Goal: Navigation & Orientation: Find specific page/section

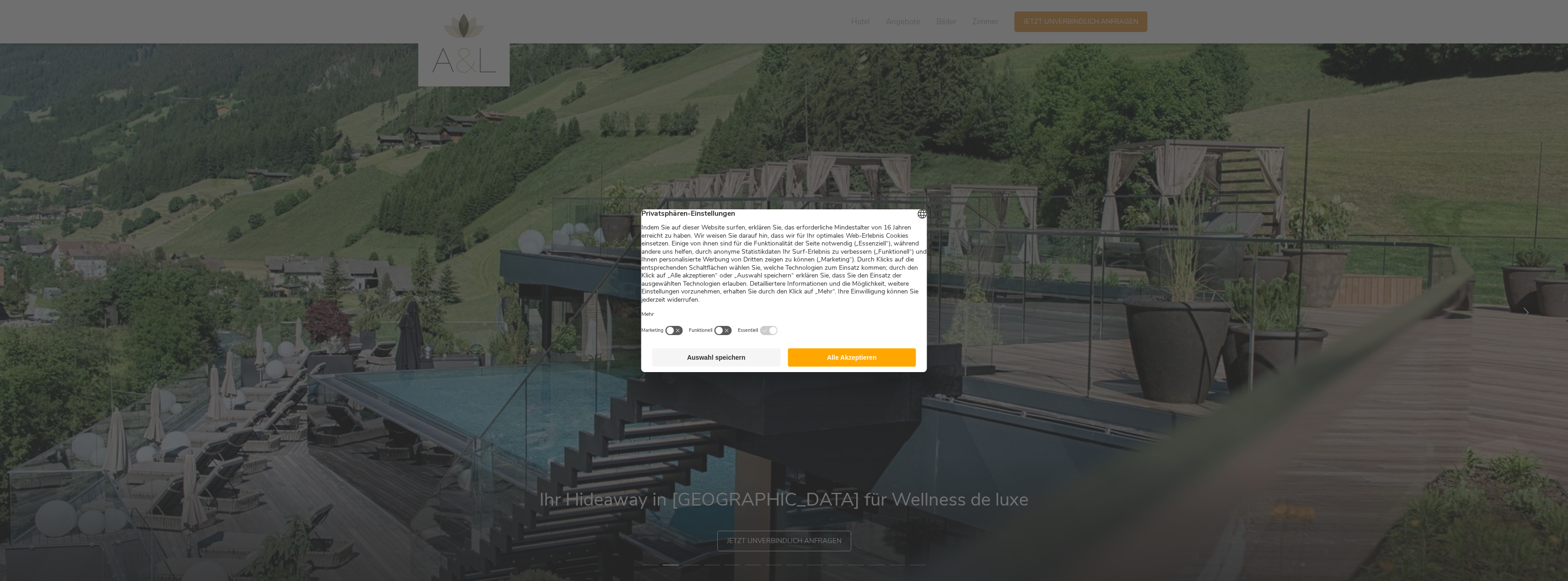
click at [742, 366] on button "Auswahl speichern" at bounding box center [716, 357] width 128 height 18
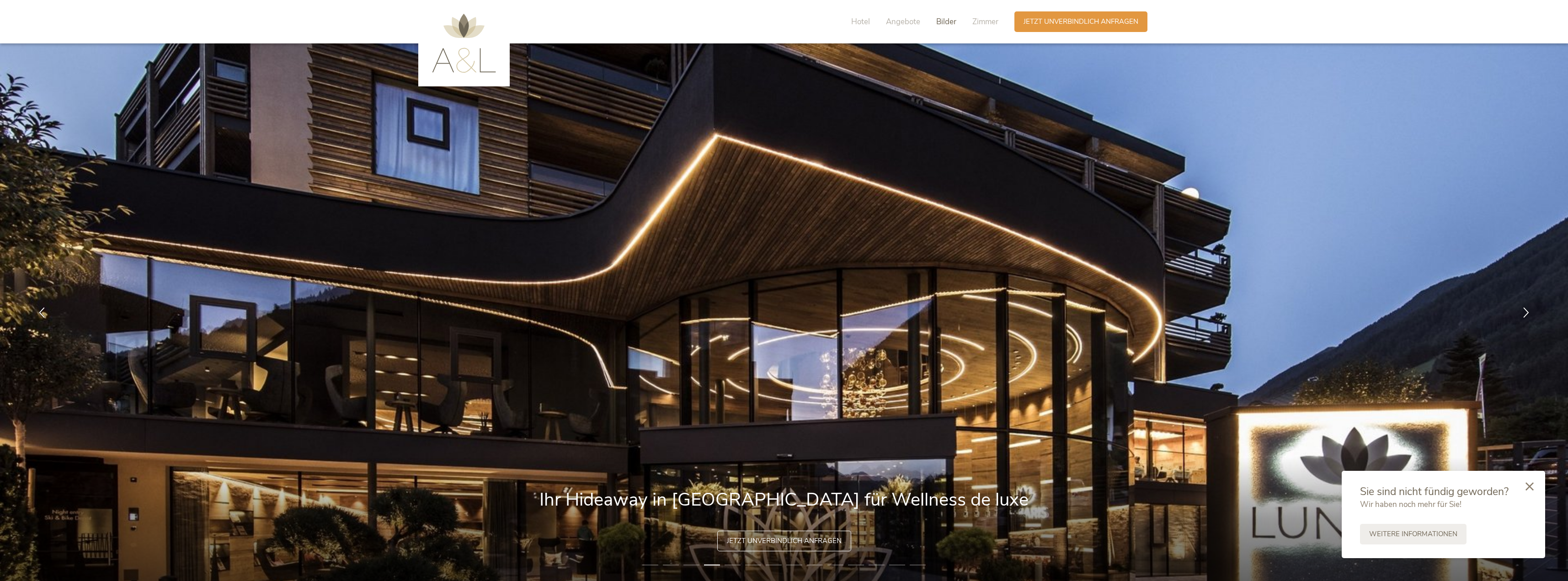
click at [940, 23] on span "Bilder" at bounding box center [946, 22] width 20 height 11
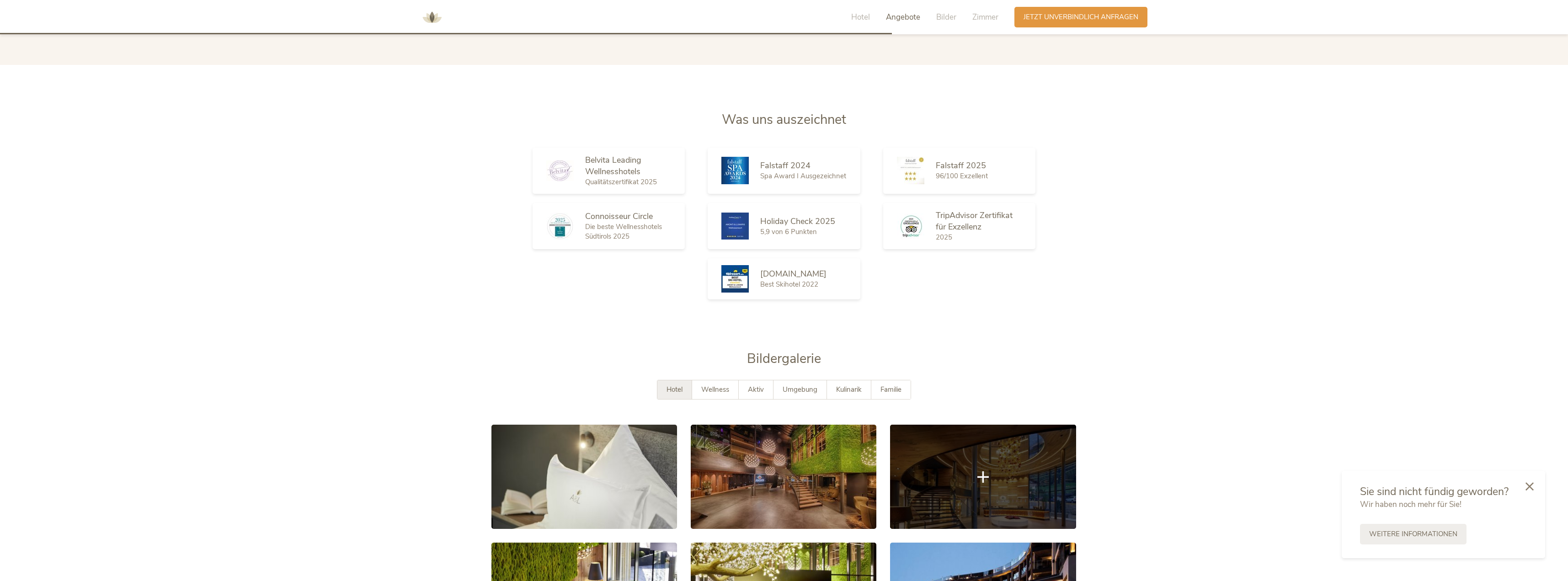
scroll to position [1566, 0]
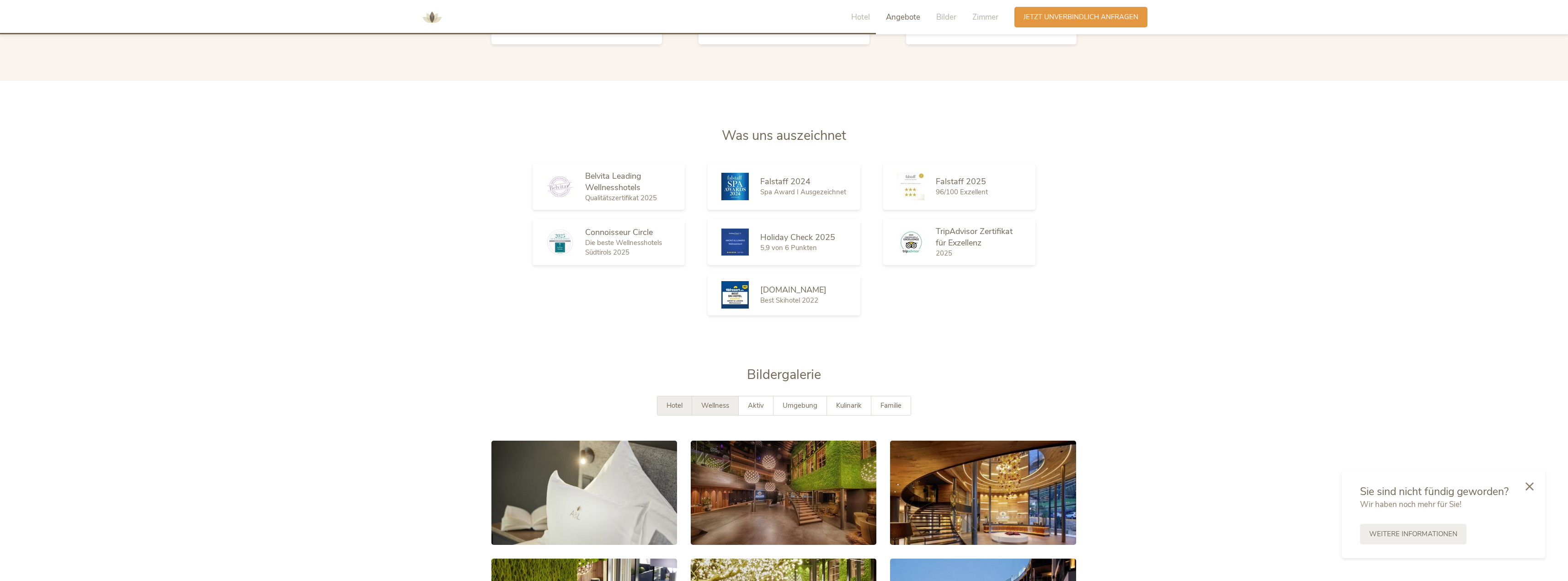
click at [709, 409] on span "Wellness" at bounding box center [716, 405] width 28 height 9
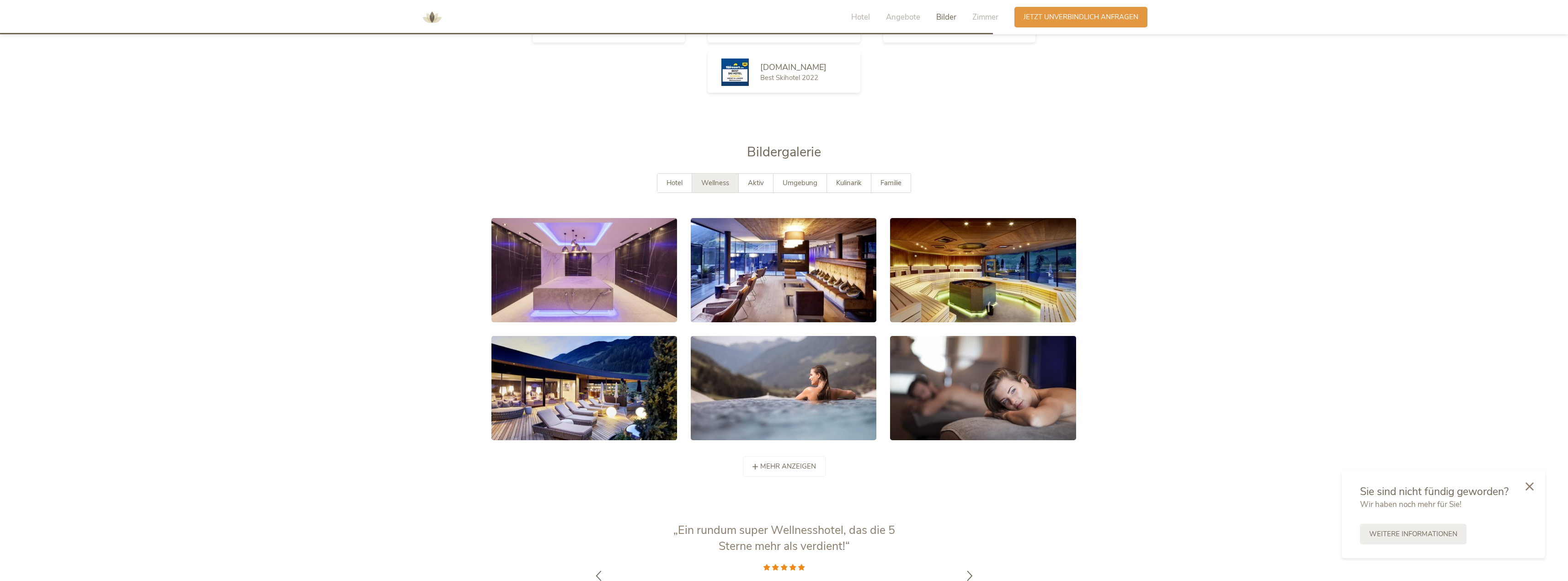
scroll to position [1795, 0]
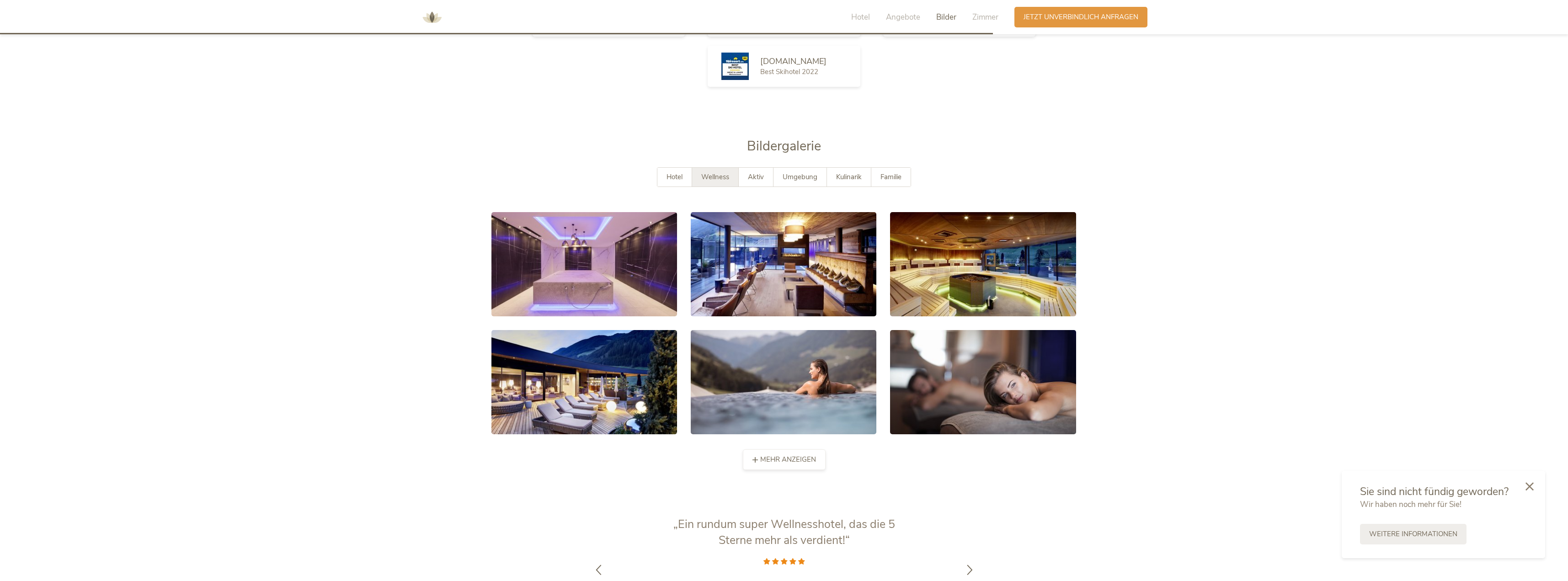
click at [783, 463] on span "mehr anzeigen" at bounding box center [788, 460] width 56 height 9
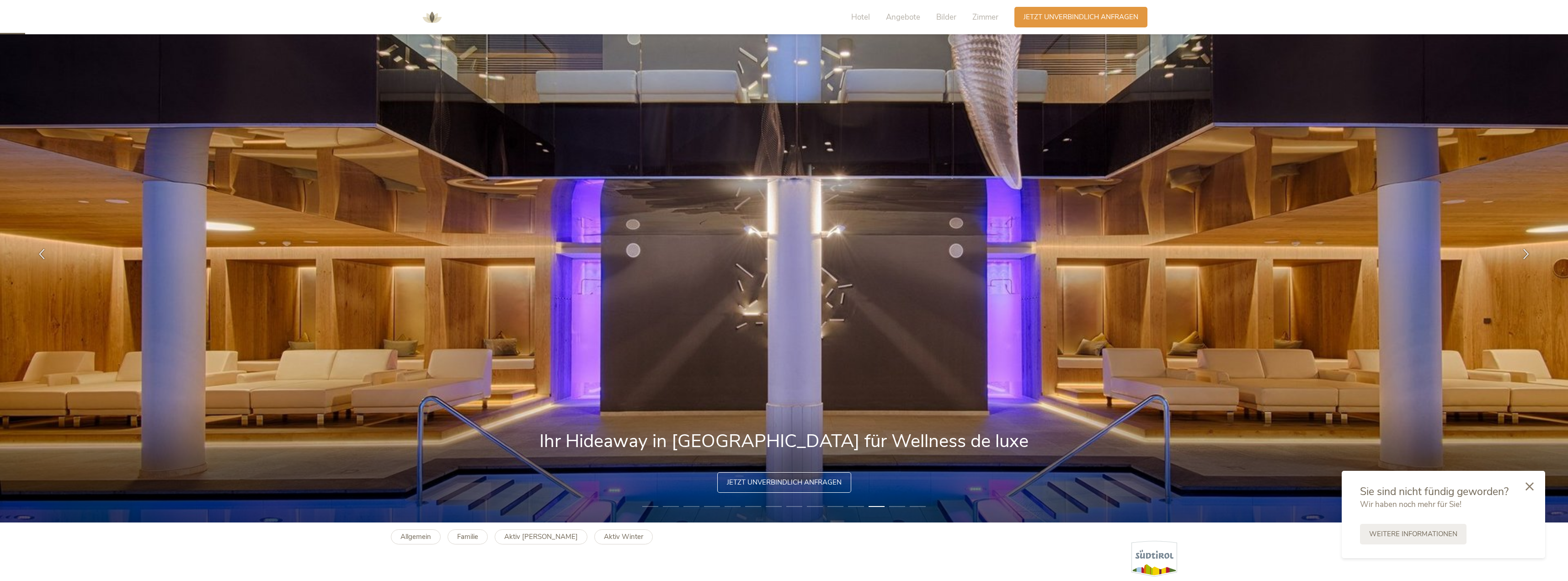
scroll to position [58, 0]
click at [421, 537] on b "Allgemein" at bounding box center [416, 537] width 31 height 9
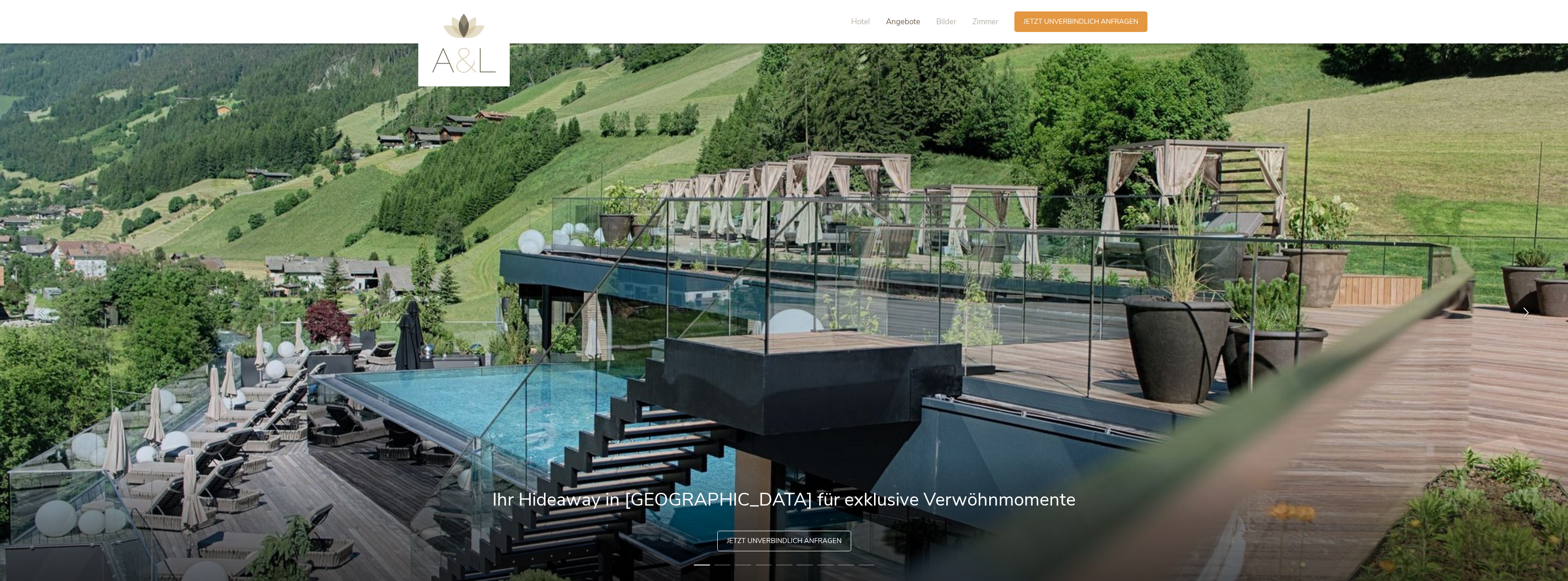
click at [912, 22] on span "Angebote" at bounding box center [903, 22] width 34 height 11
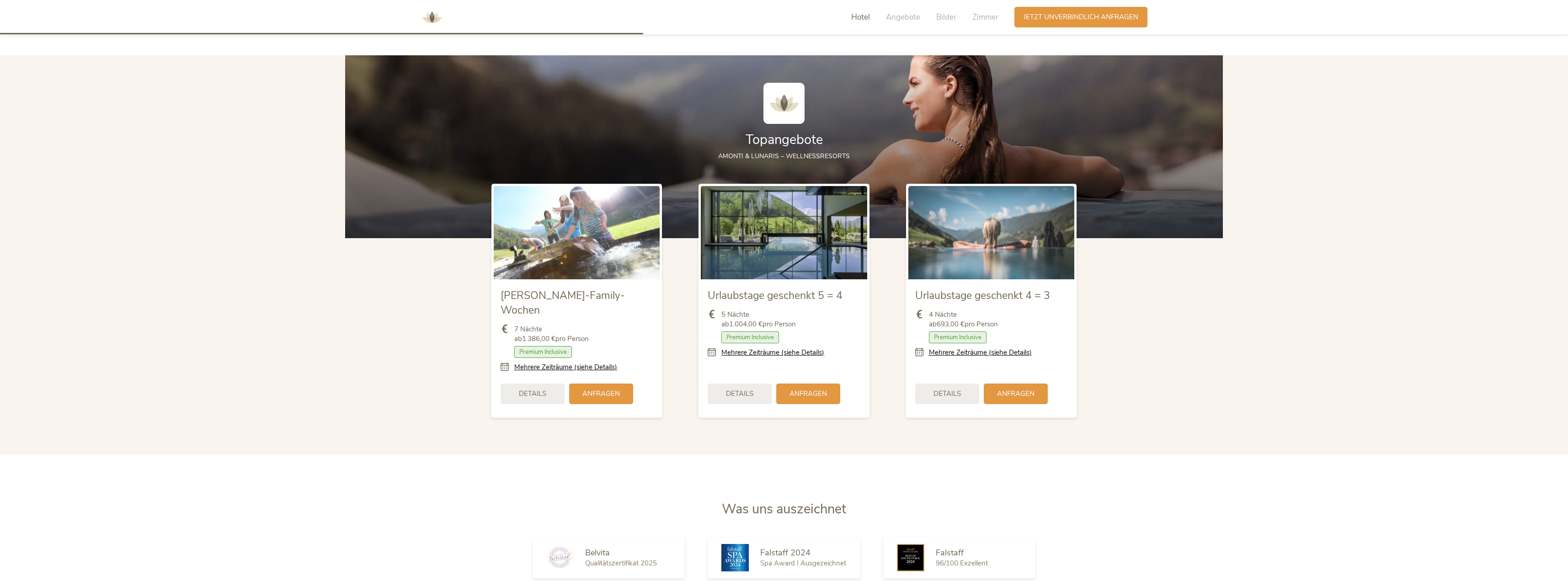
scroll to position [1155, 0]
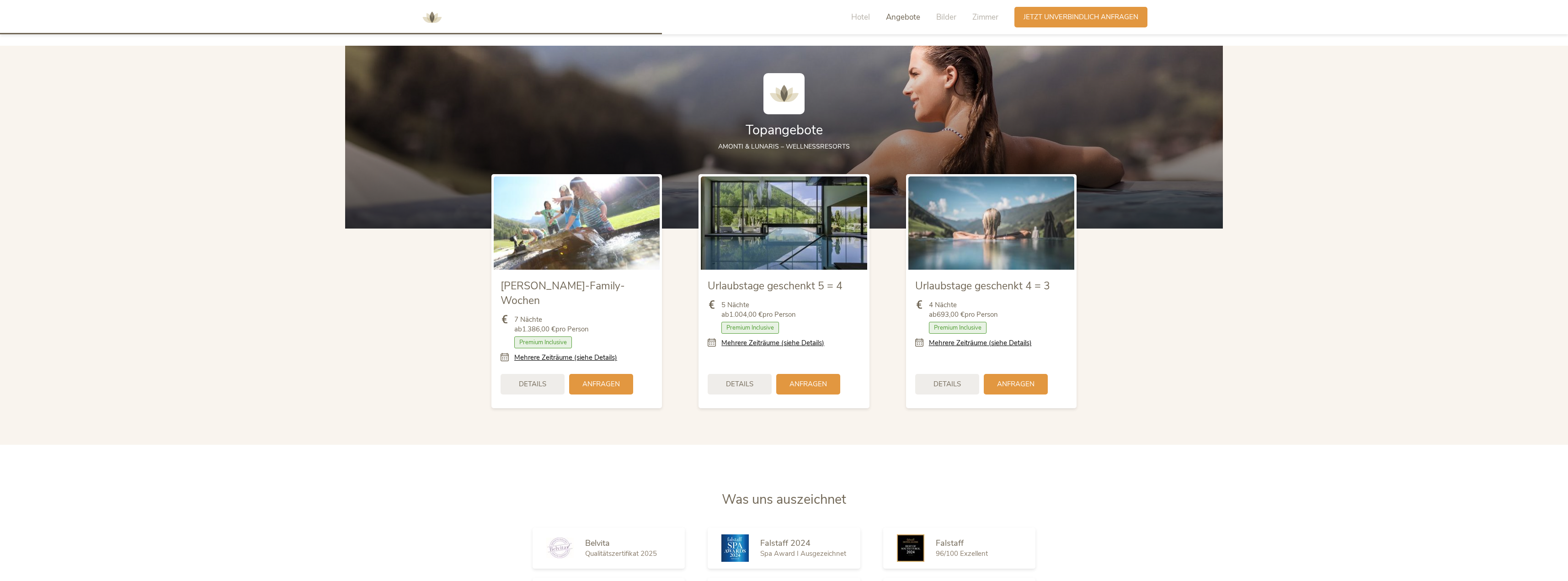
click at [748, 326] on span "Premium Inclusive" at bounding box center [750, 327] width 58 height 12
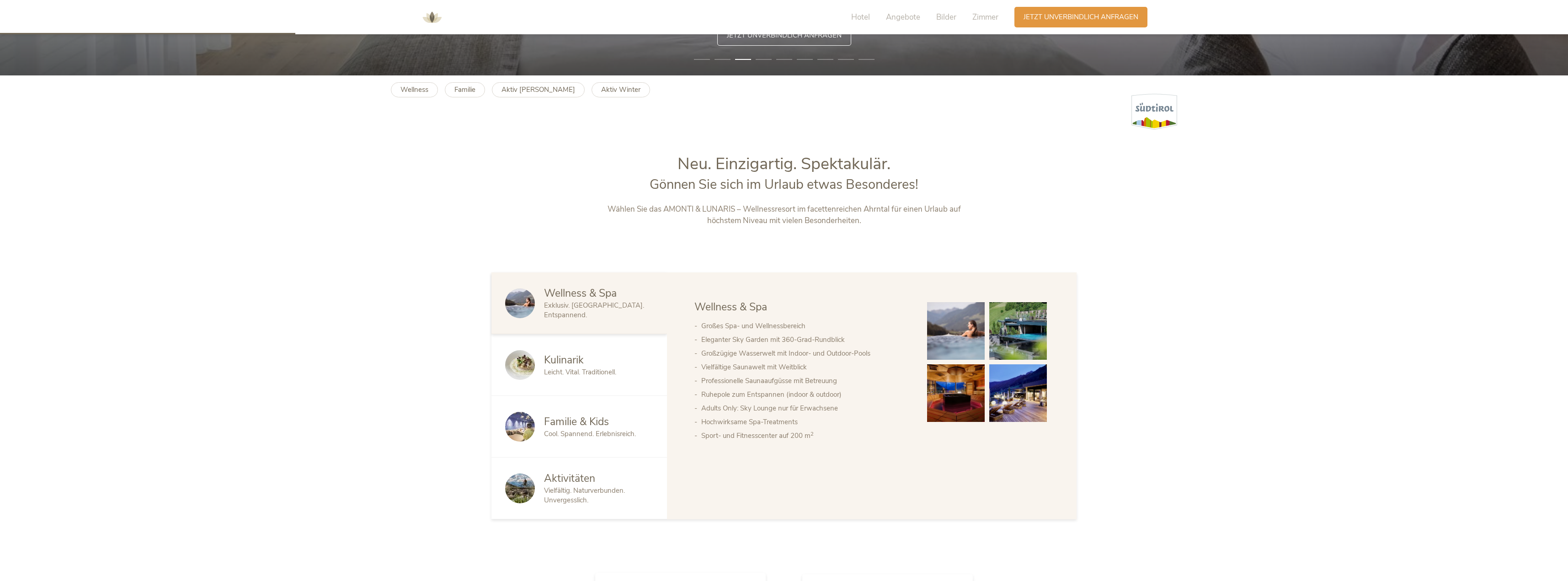
scroll to position [515, 0]
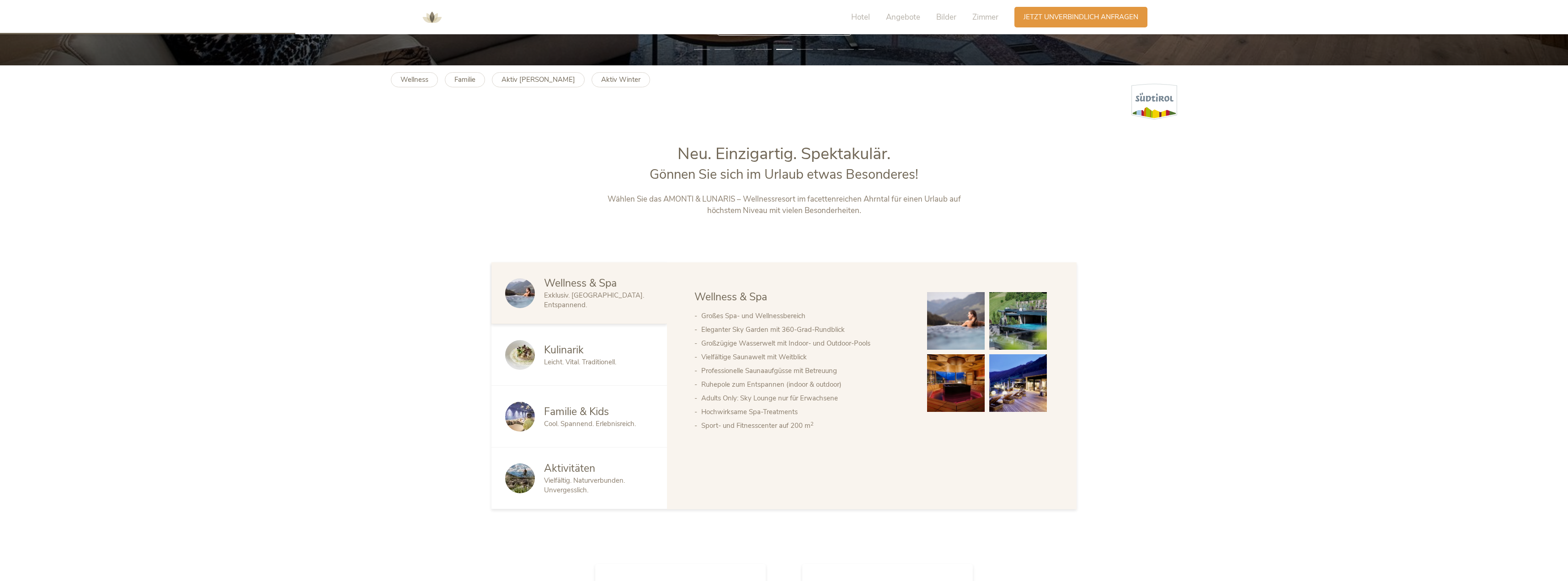
click at [522, 356] on img at bounding box center [520, 355] width 30 height 30
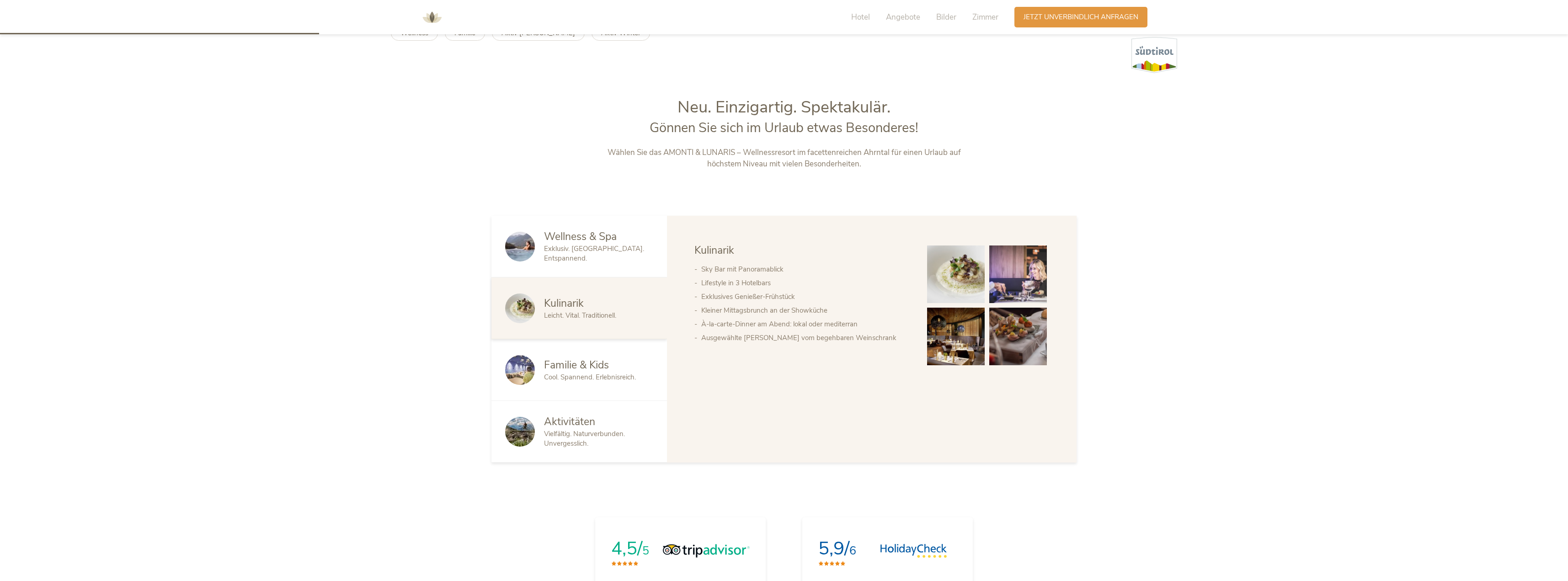
scroll to position [548, 0]
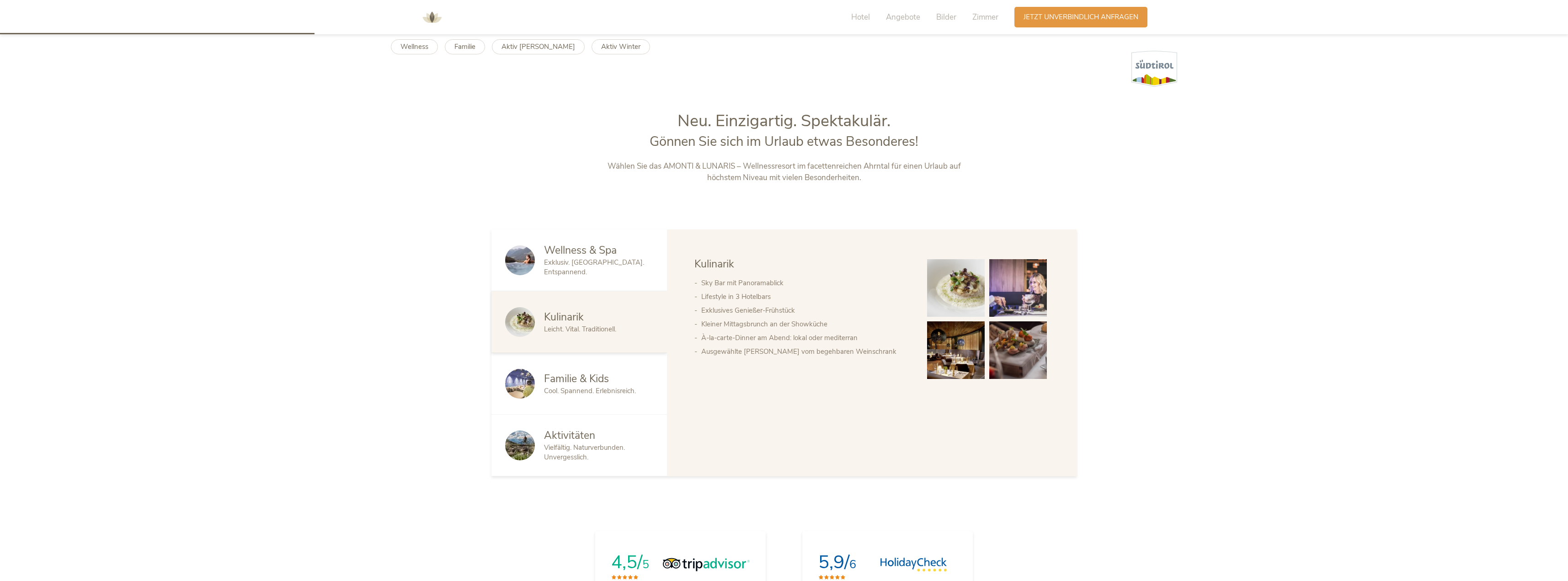
click at [571, 380] on span "Familie & Kids" at bounding box center [576, 378] width 65 height 14
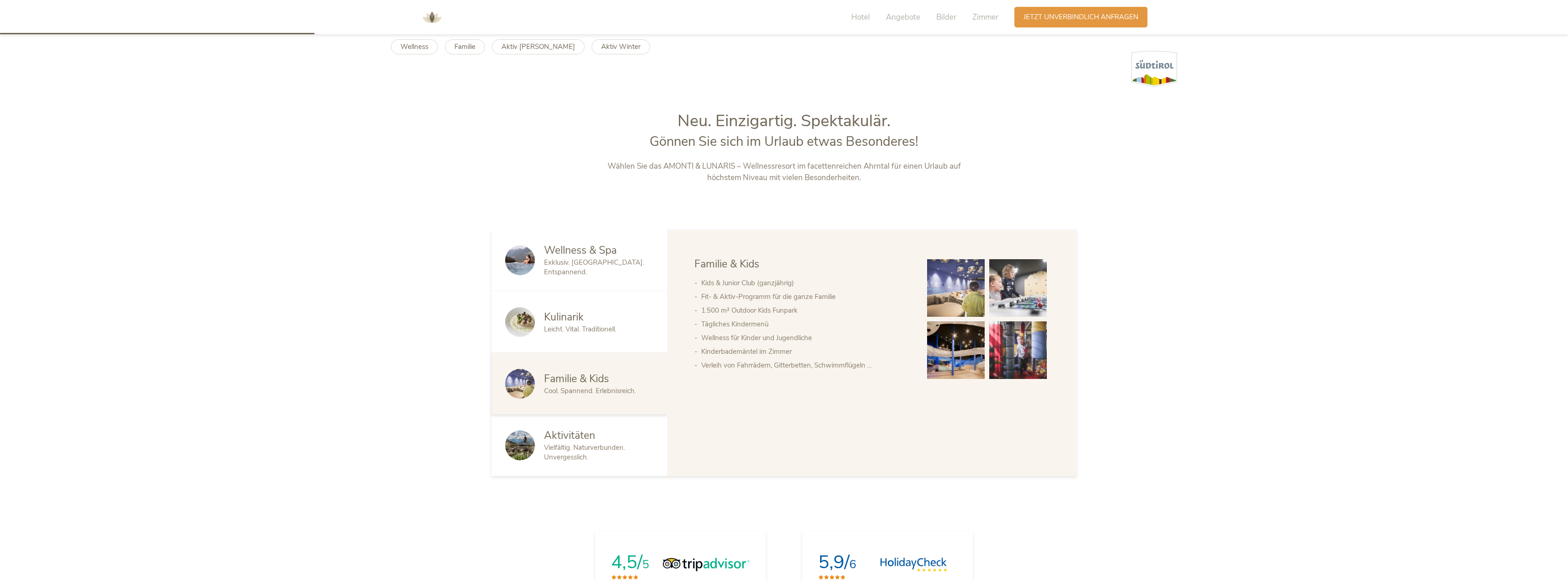
click at [585, 441] on span "Aktivitäten" at bounding box center [569, 435] width 51 height 14
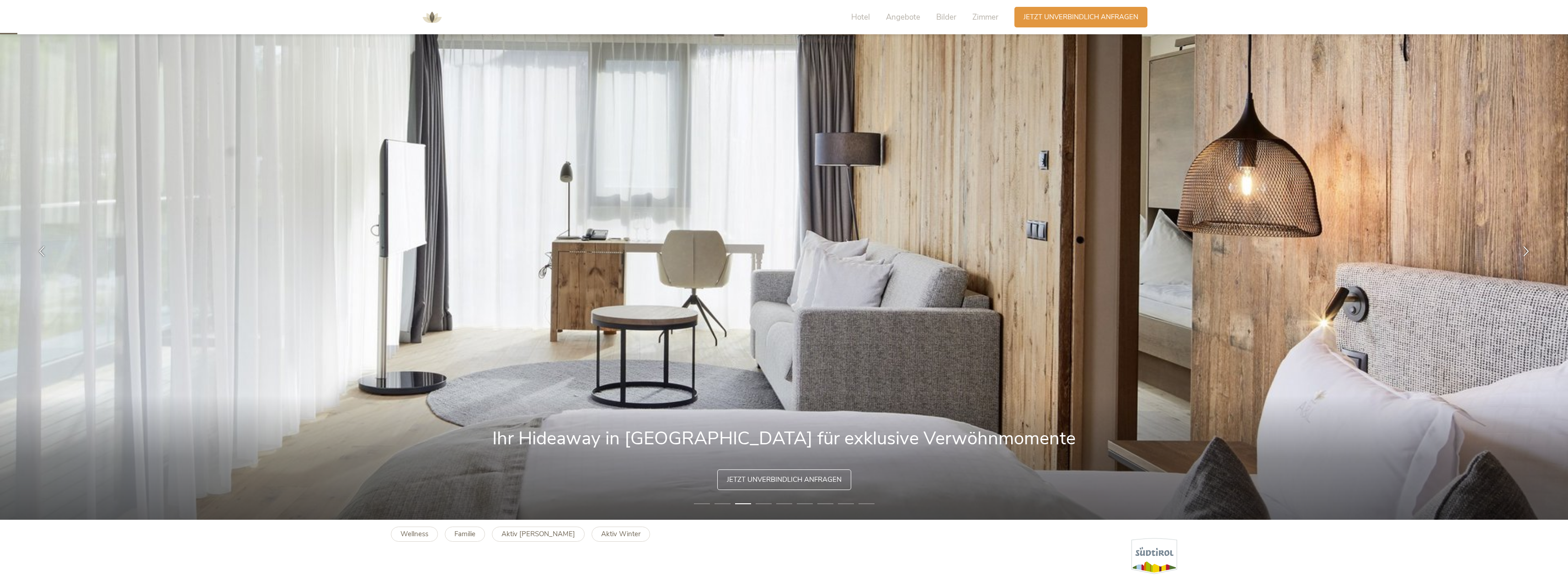
scroll to position [0, 0]
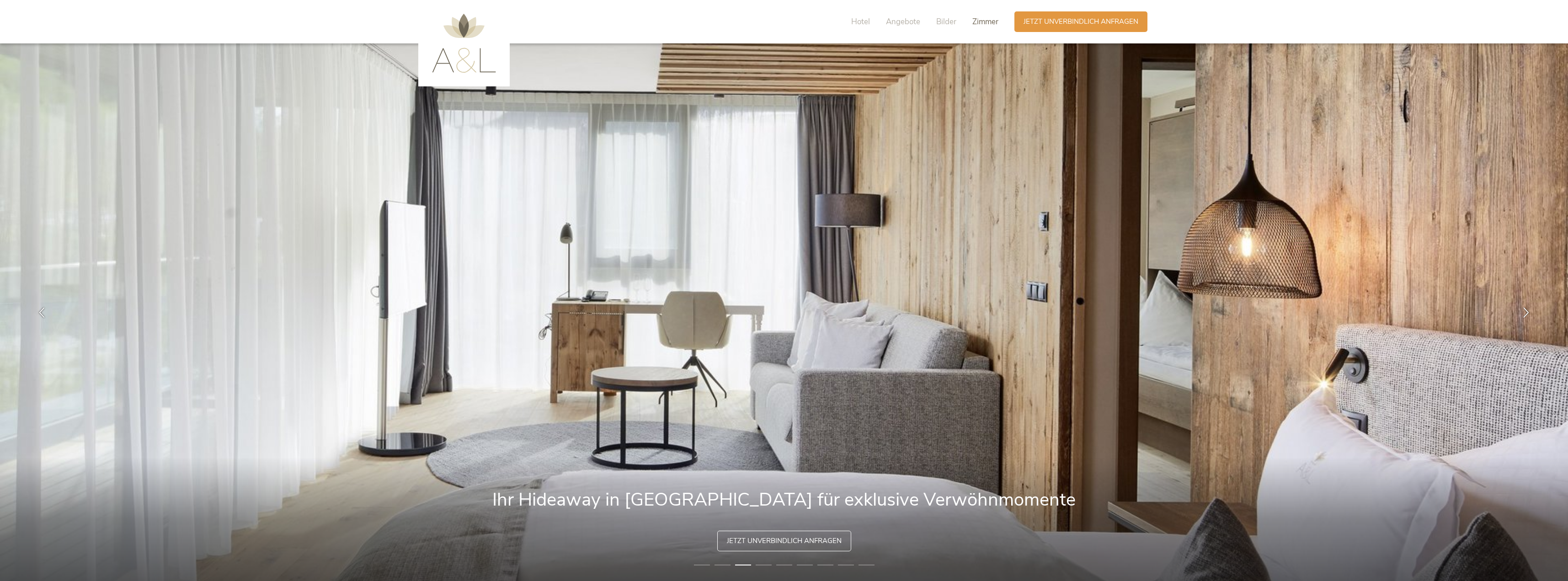
click at [988, 22] on span "Zimmer" at bounding box center [985, 22] width 26 height 11
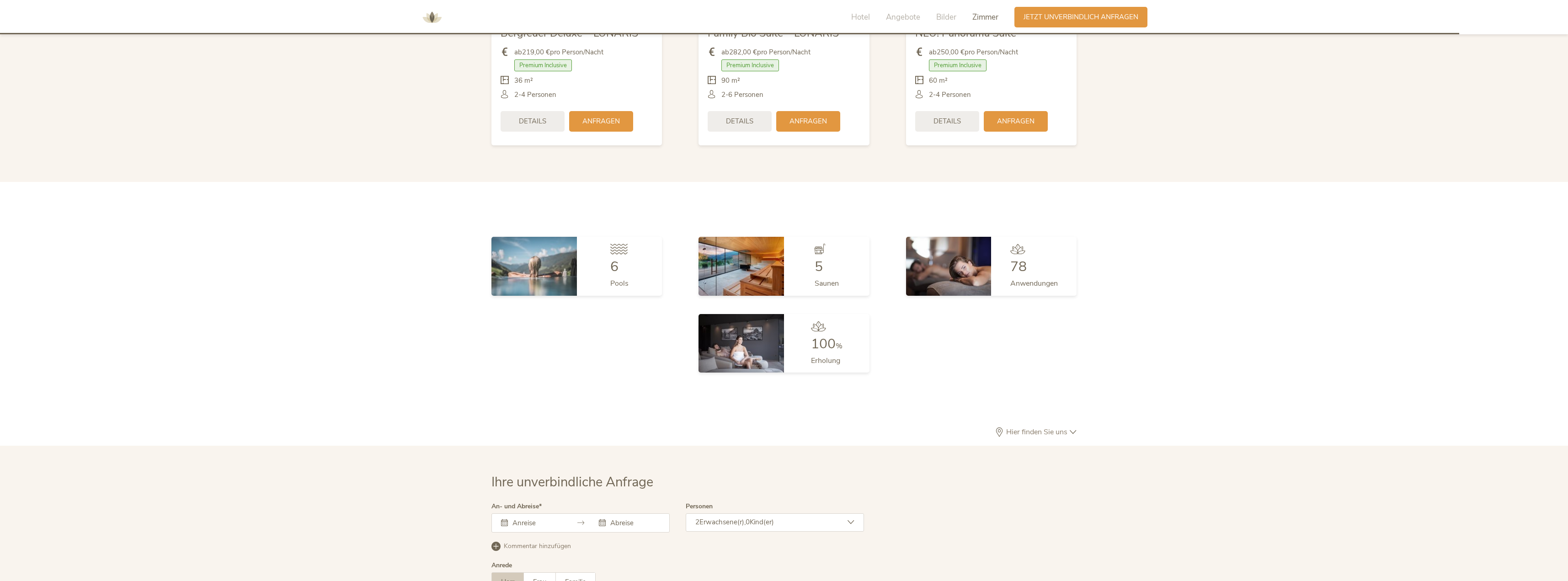
scroll to position [2547, 0]
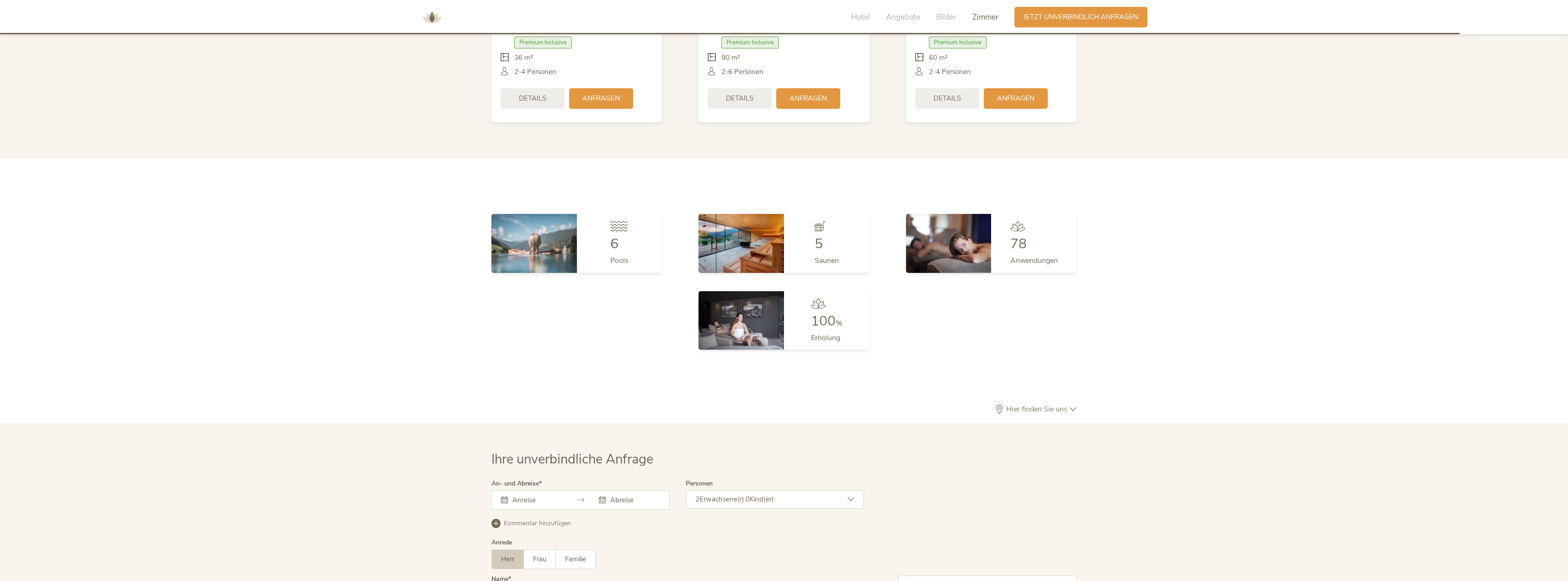
click at [1058, 405] on span "Hier finden Sie uns" at bounding box center [1037, 409] width 66 height 7
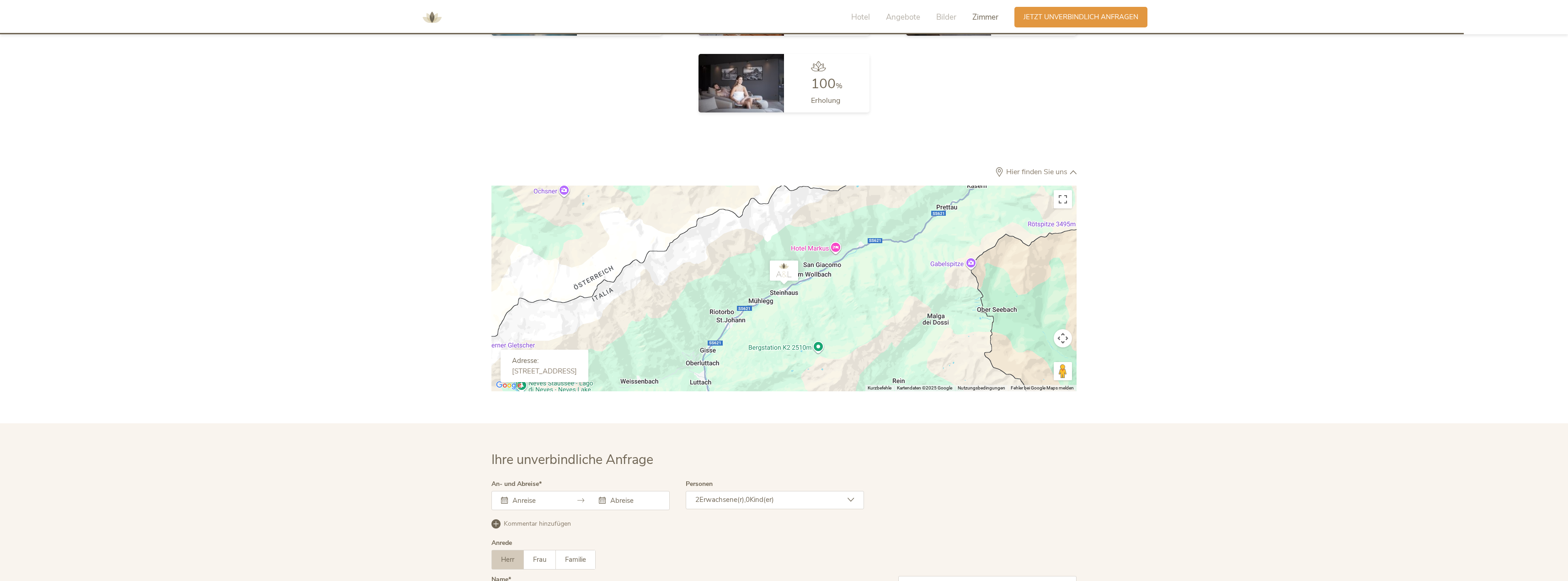
scroll to position [2775, 0]
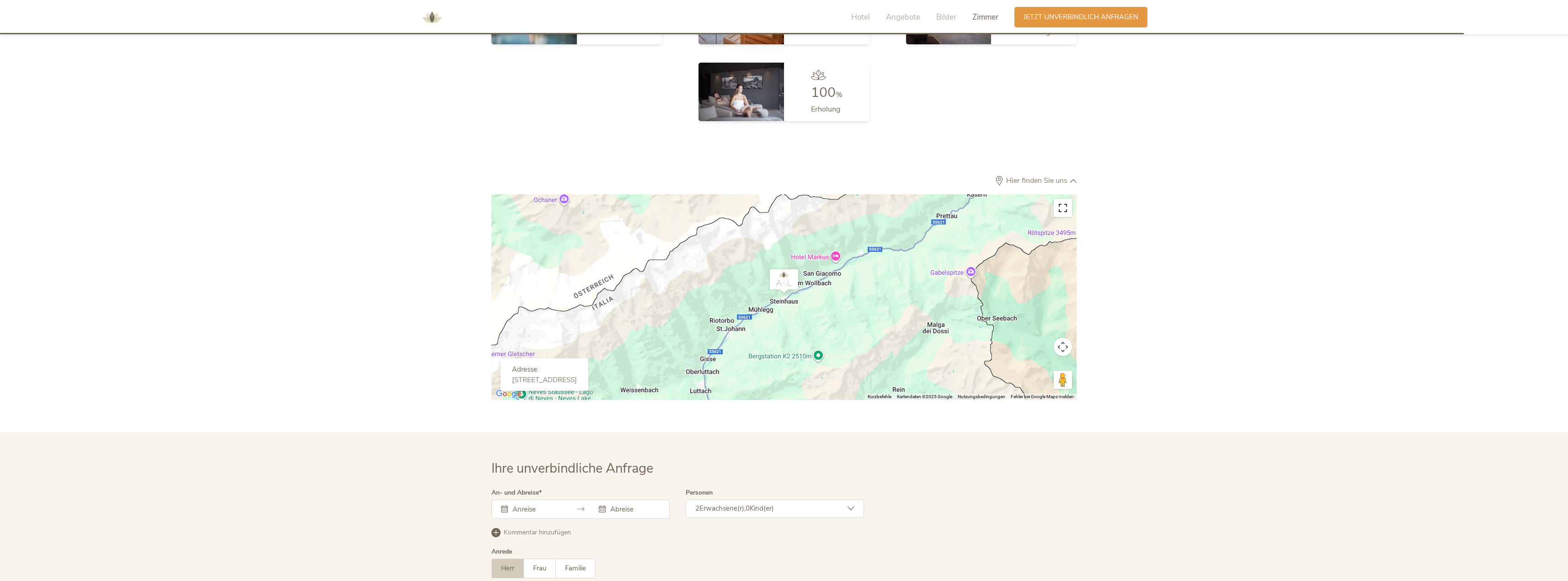
click at [1063, 199] on button "Vollbildansicht ein/aus" at bounding box center [1063, 207] width 18 height 18
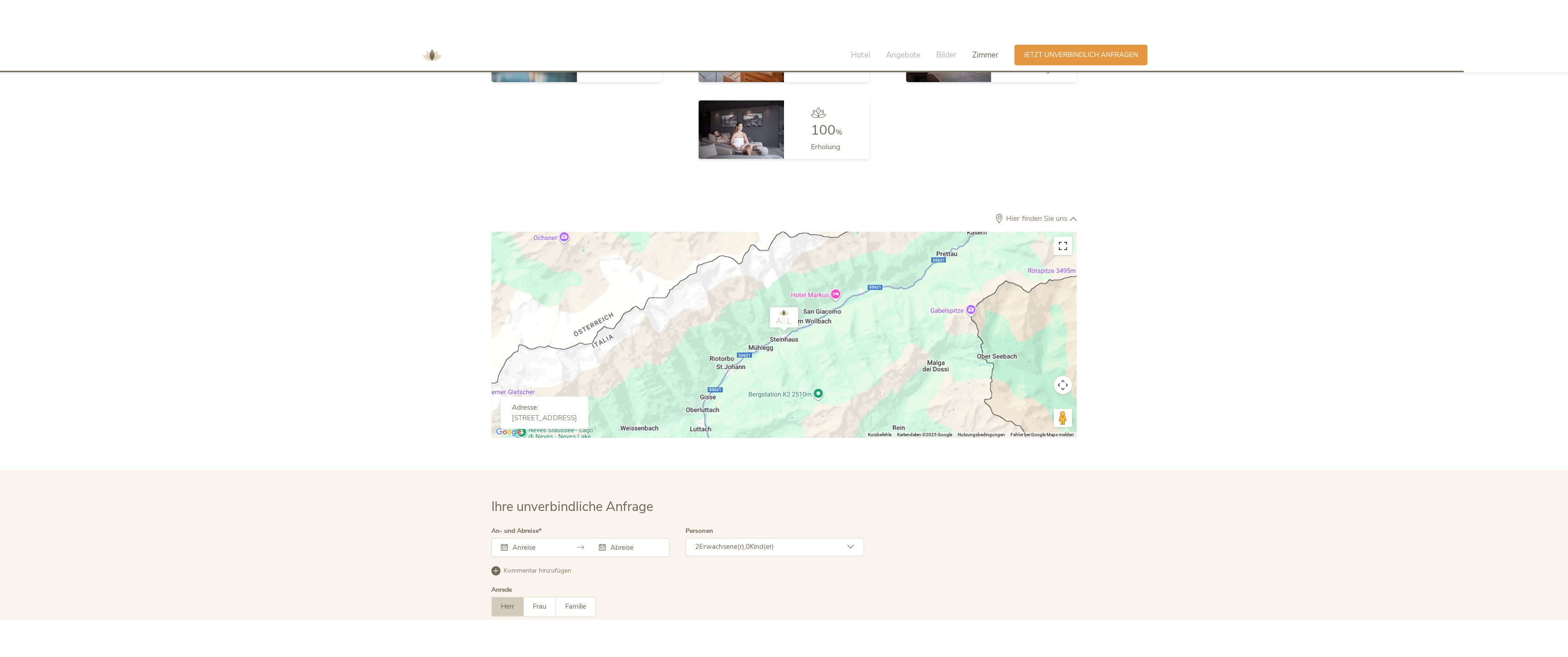
scroll to position [2847, 0]
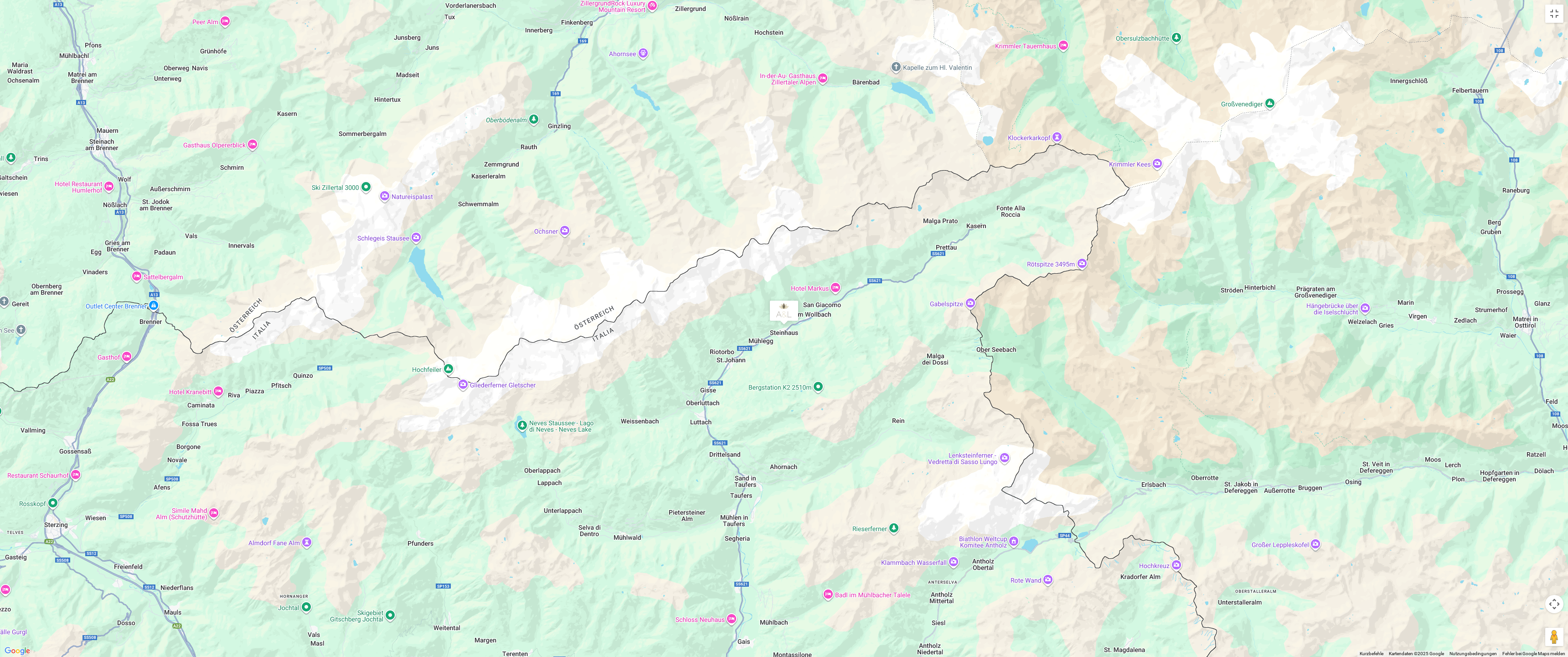
drag, startPoint x: 1105, startPoint y: 124, endPoint x: 1084, endPoint y: 171, distance: 51.5
click at [1084, 173] on div at bounding box center [784, 328] width 1568 height 657
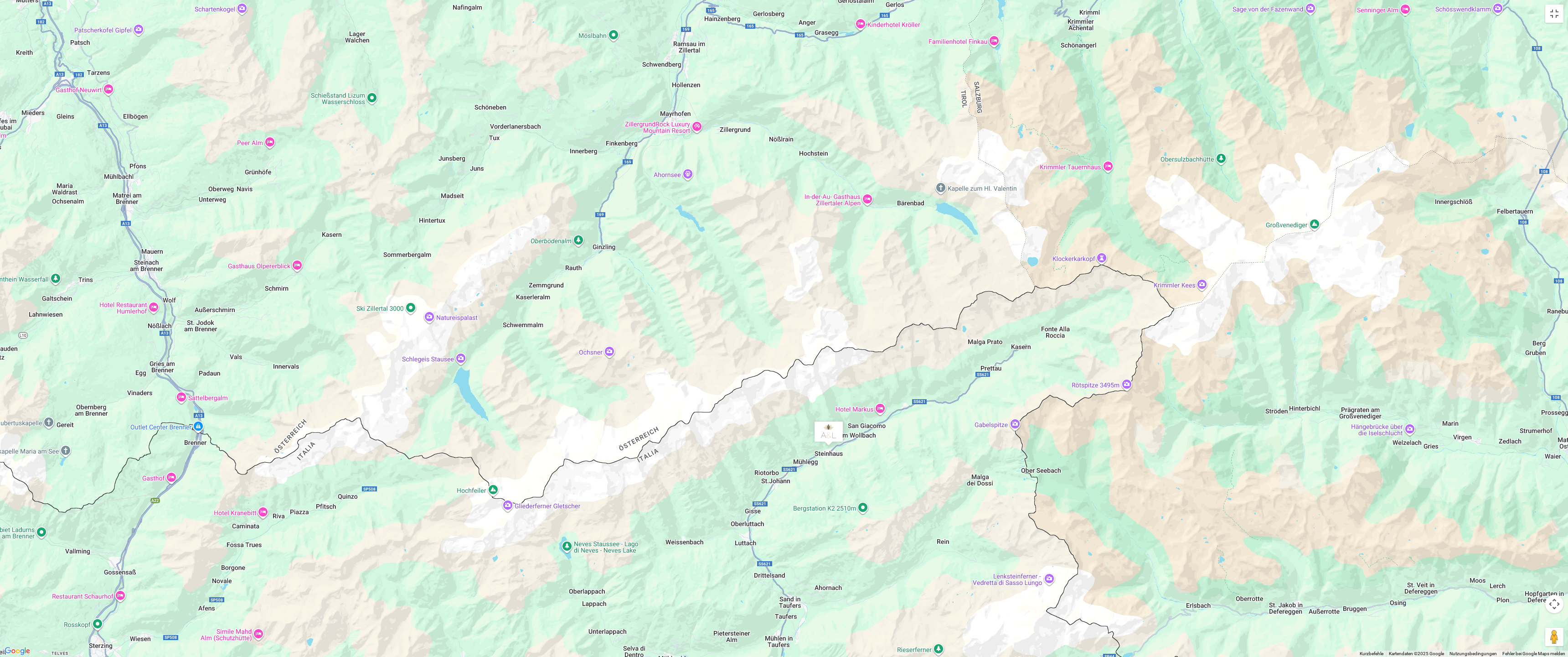
drag, startPoint x: 1060, startPoint y: 92, endPoint x: 1105, endPoint y: 213, distance: 129.1
click at [1105, 213] on div at bounding box center [784, 328] width 1568 height 657
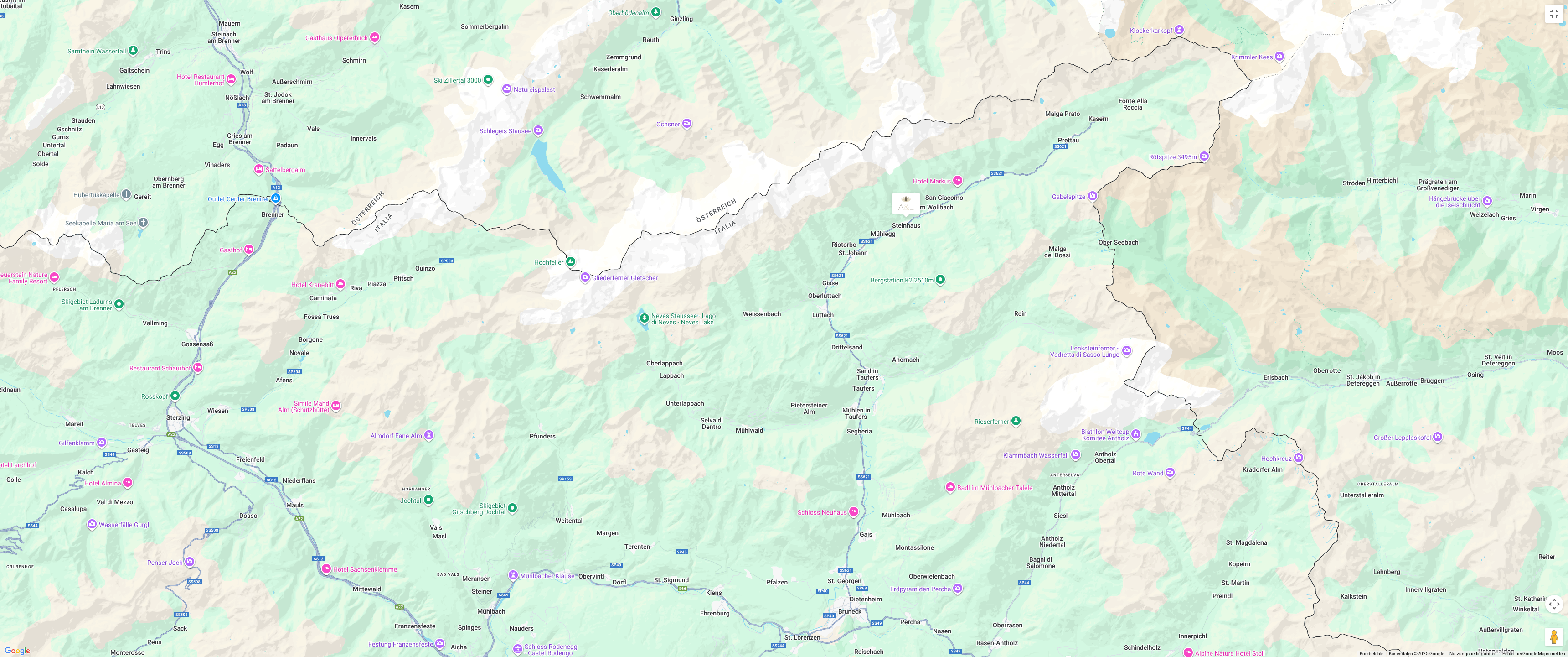
drag, startPoint x: 561, startPoint y: 409, endPoint x: 638, endPoint y: 179, distance: 242.5
click at [638, 179] on div at bounding box center [784, 328] width 1568 height 657
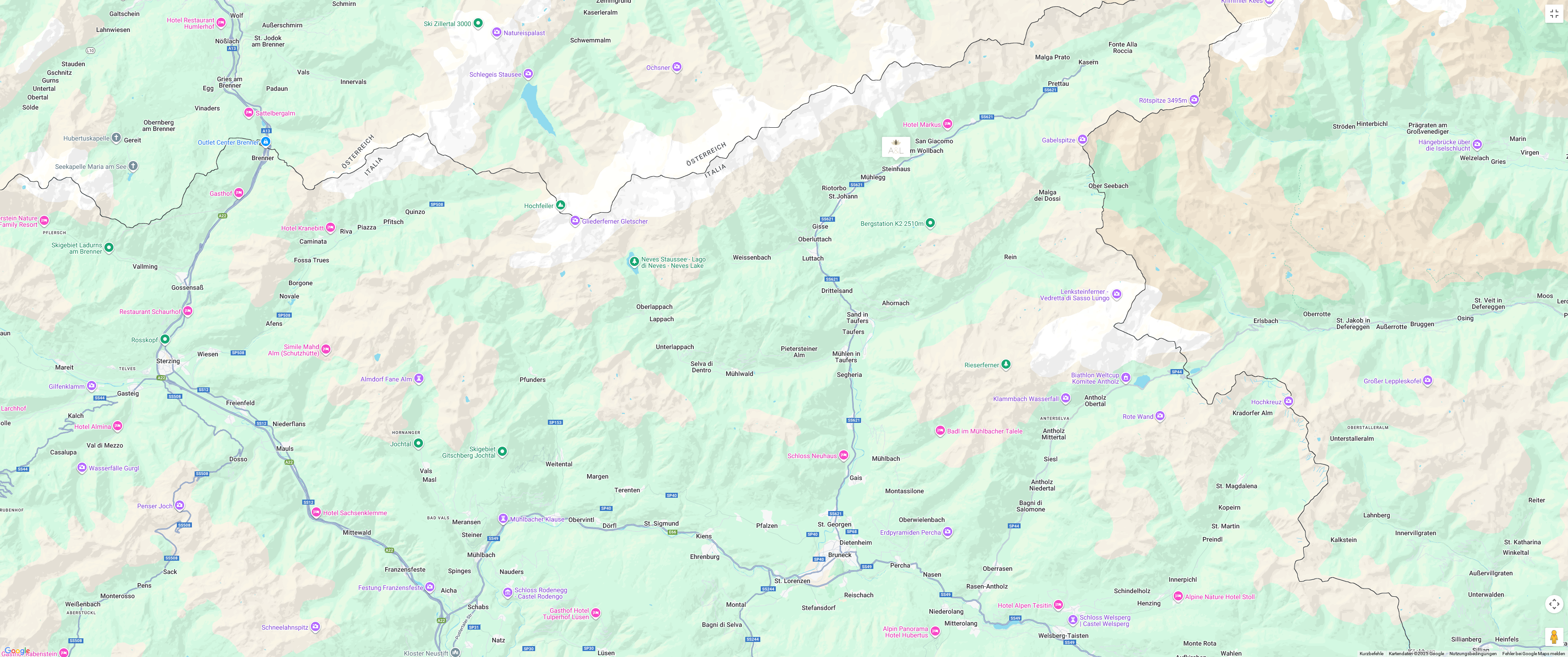
drag, startPoint x: 668, startPoint y: 374, endPoint x: 658, endPoint y: 315, distance: 59.8
click at [658, 315] on div at bounding box center [784, 328] width 1568 height 657
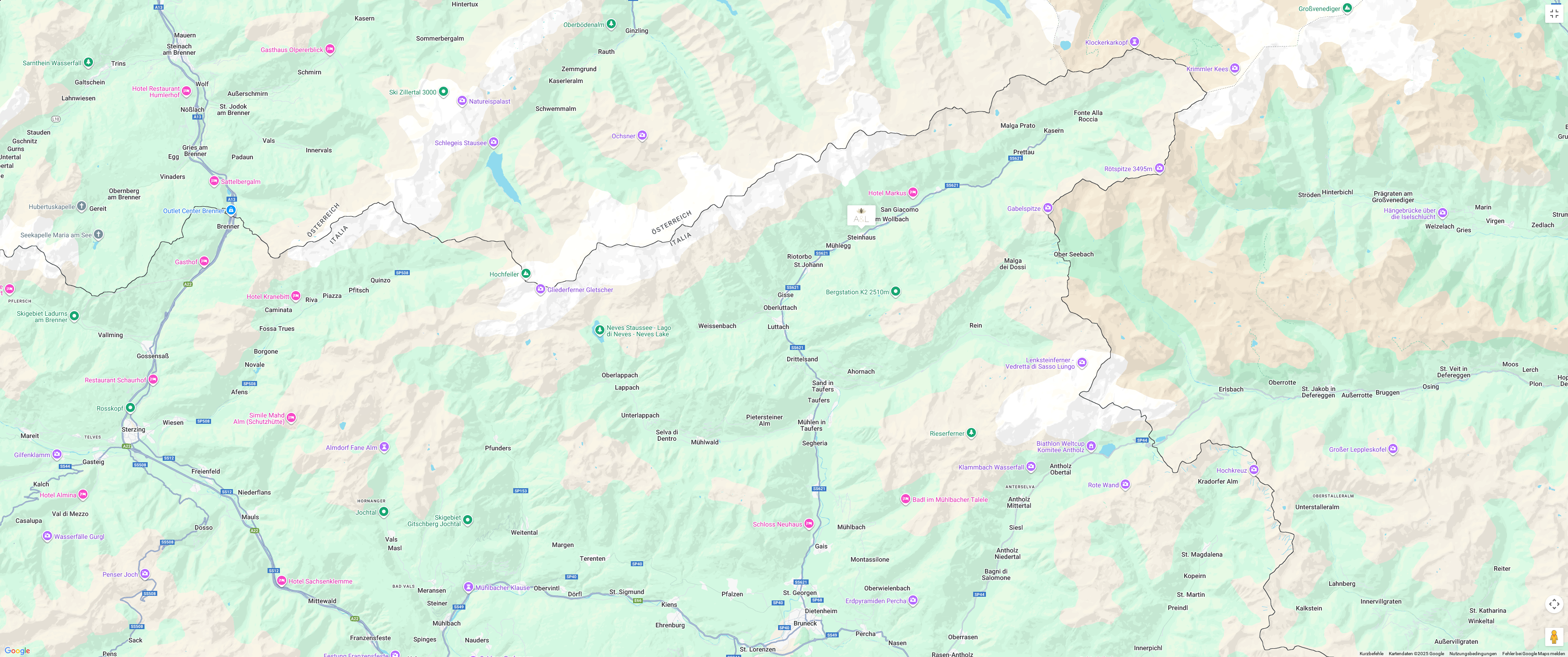
drag, startPoint x: 970, startPoint y: 295, endPoint x: 935, endPoint y: 365, distance: 78.3
click at [935, 365] on div at bounding box center [784, 328] width 1568 height 657
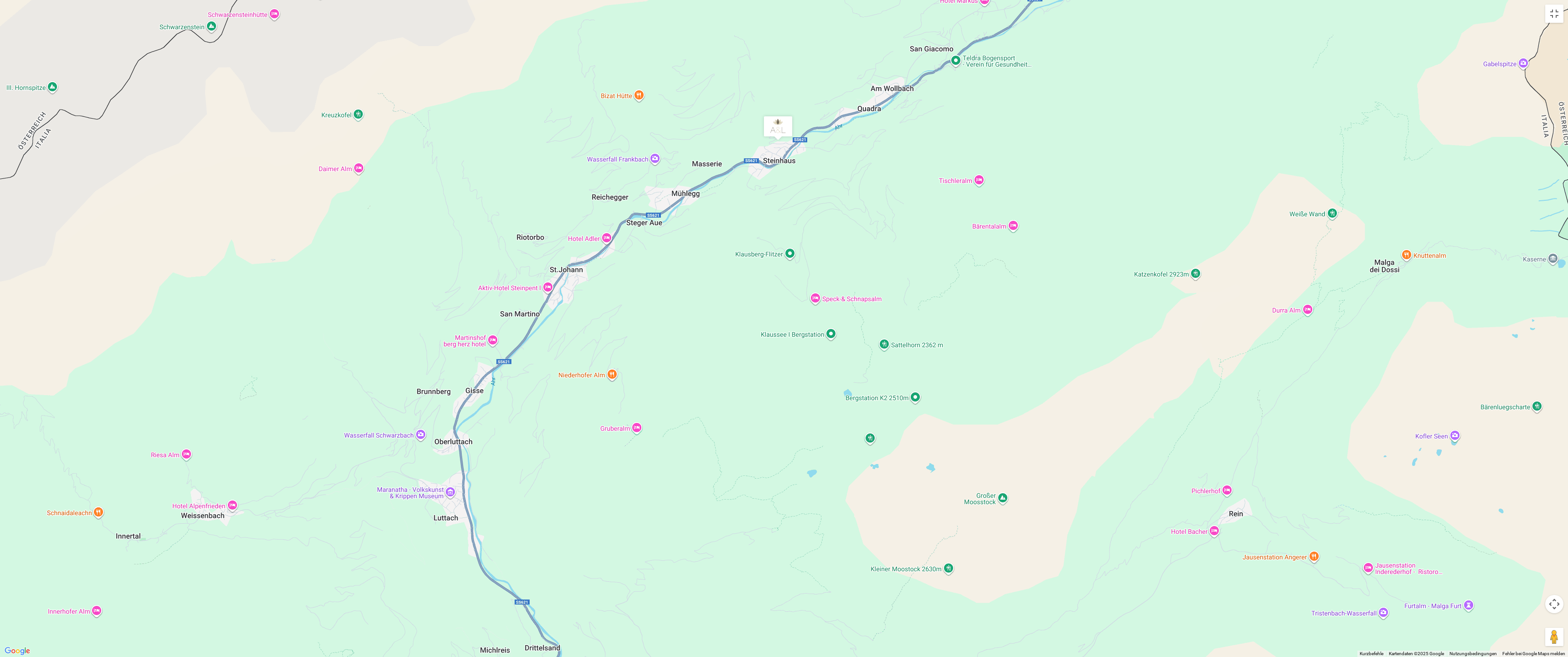
drag, startPoint x: 871, startPoint y: 115, endPoint x: 985, endPoint y: 314, distance: 229.3
click at [985, 314] on div at bounding box center [784, 328] width 1568 height 657
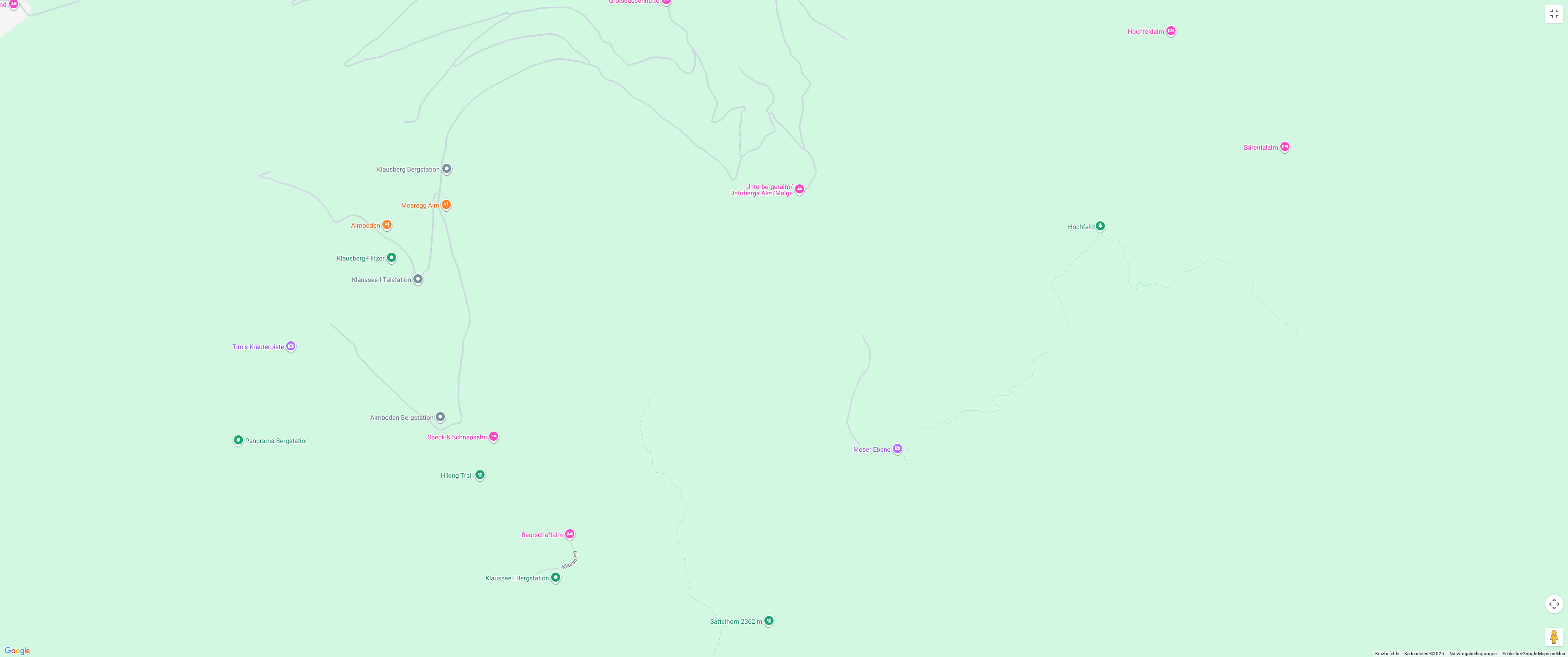
click at [389, 259] on div at bounding box center [784, 328] width 1568 height 657
click at [355, 258] on div "Klausberg-Flitzer Klausberg-Flitzer Gemeinde 39030 Gemeinde [GEOGRAPHIC_DATA], …" at bounding box center [784, 328] width 1568 height 657
click at [370, 238] on span "In Google Maps ansehen" at bounding box center [374, 242] width 64 height 7
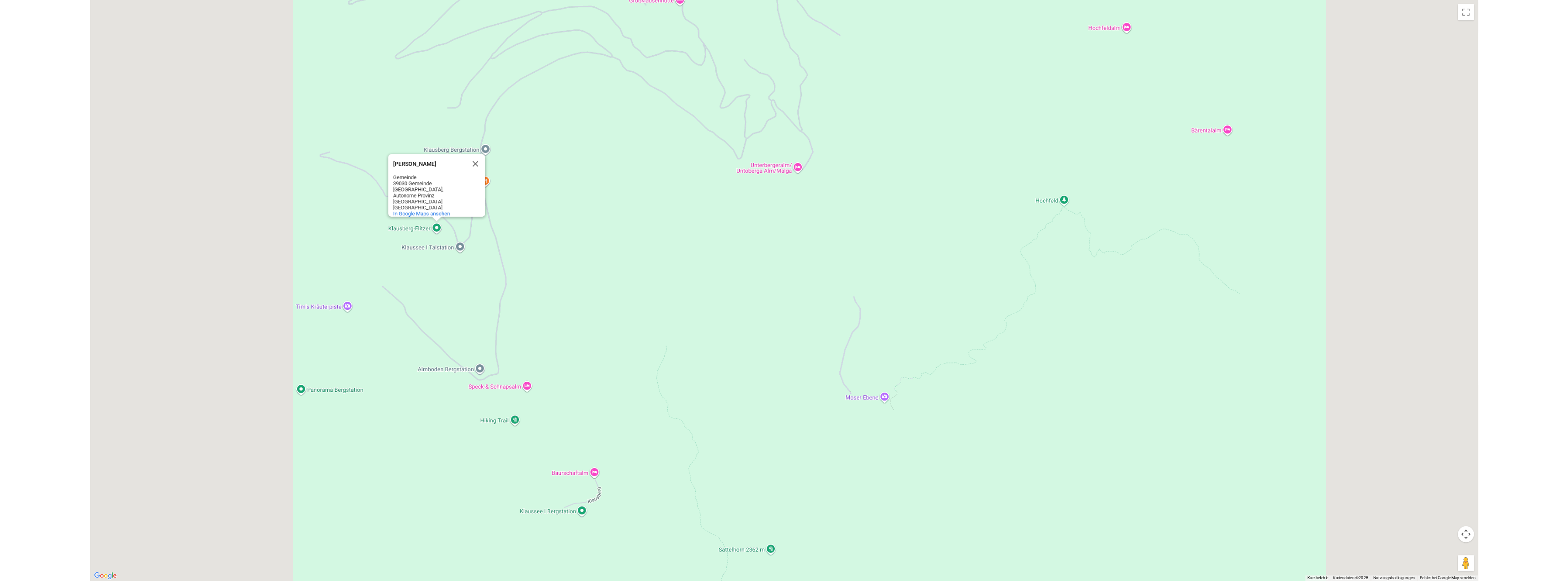
scroll to position [2775, 0]
